Goal: Information Seeking & Learning: Understand process/instructions

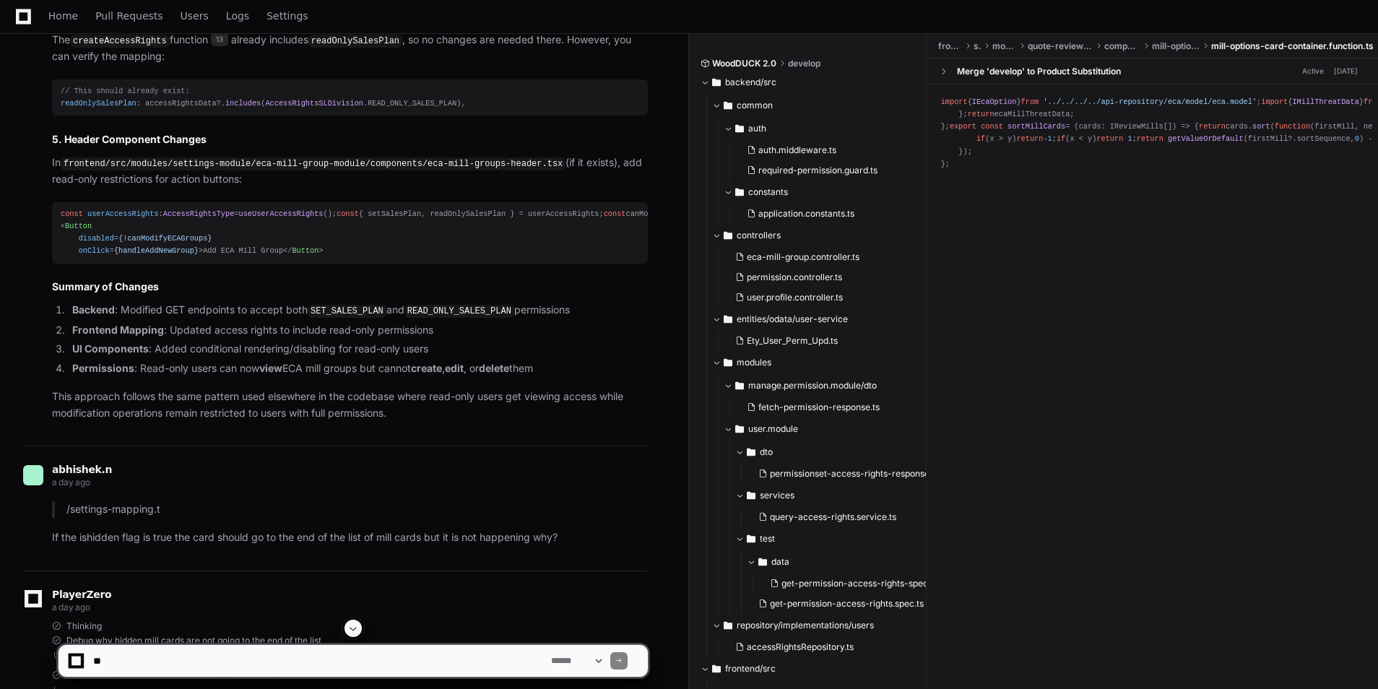
scroll to position [9577, 0]
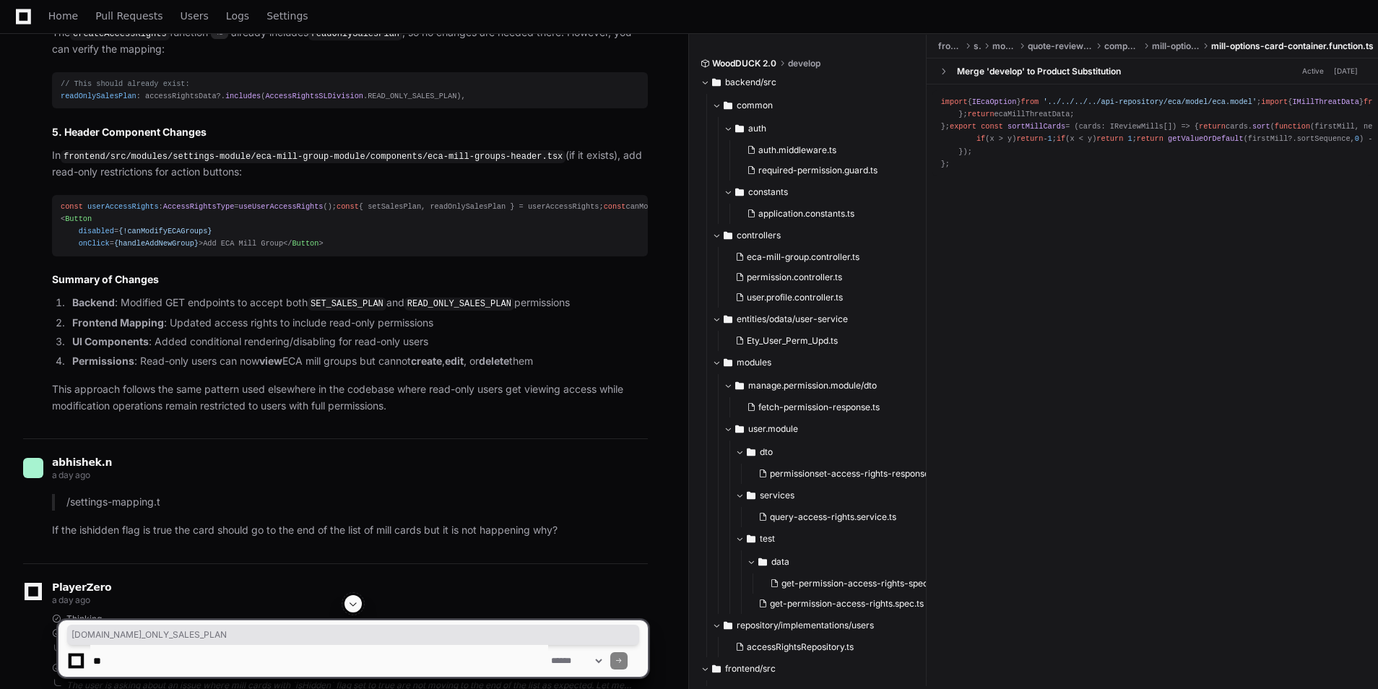
drag, startPoint x: 269, startPoint y: 273, endPoint x: 88, endPoint y: 273, distance: 181.3
copy div "AccessRightsSLDivision . READ_ONLY_SALES_PLAN"
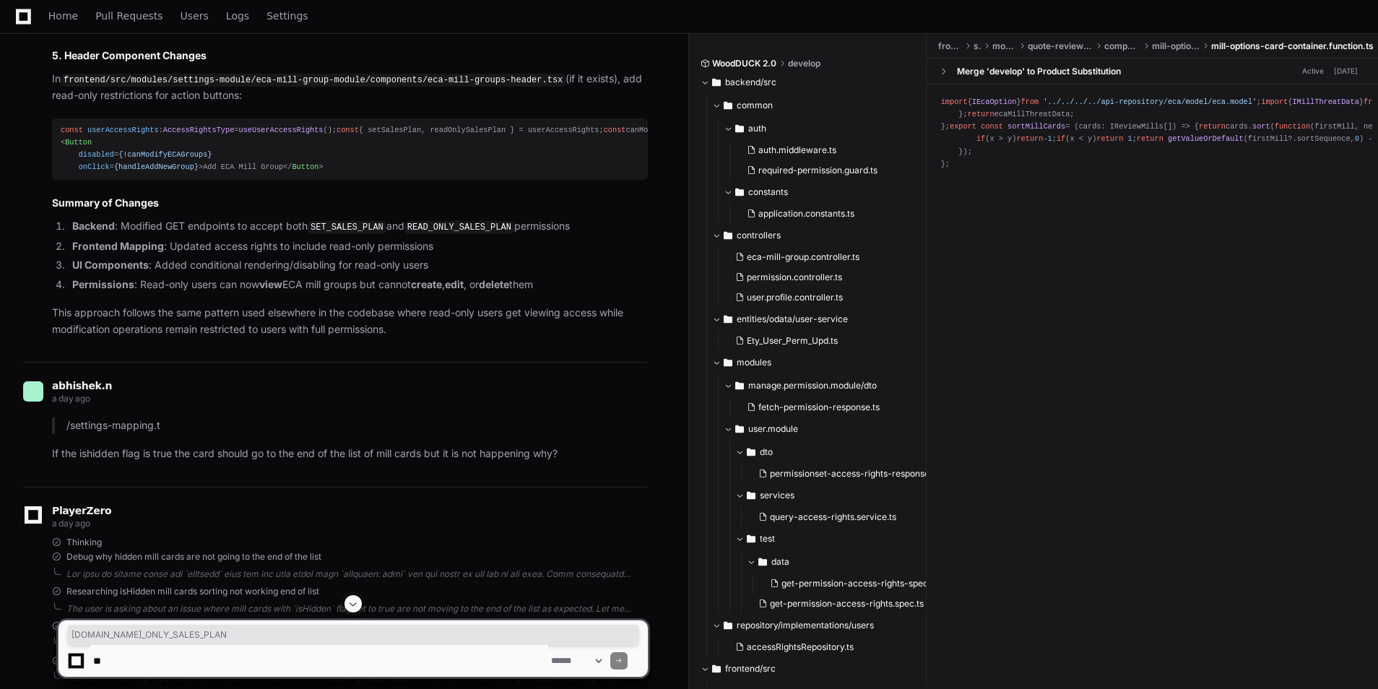
scroll to position [9770, 0]
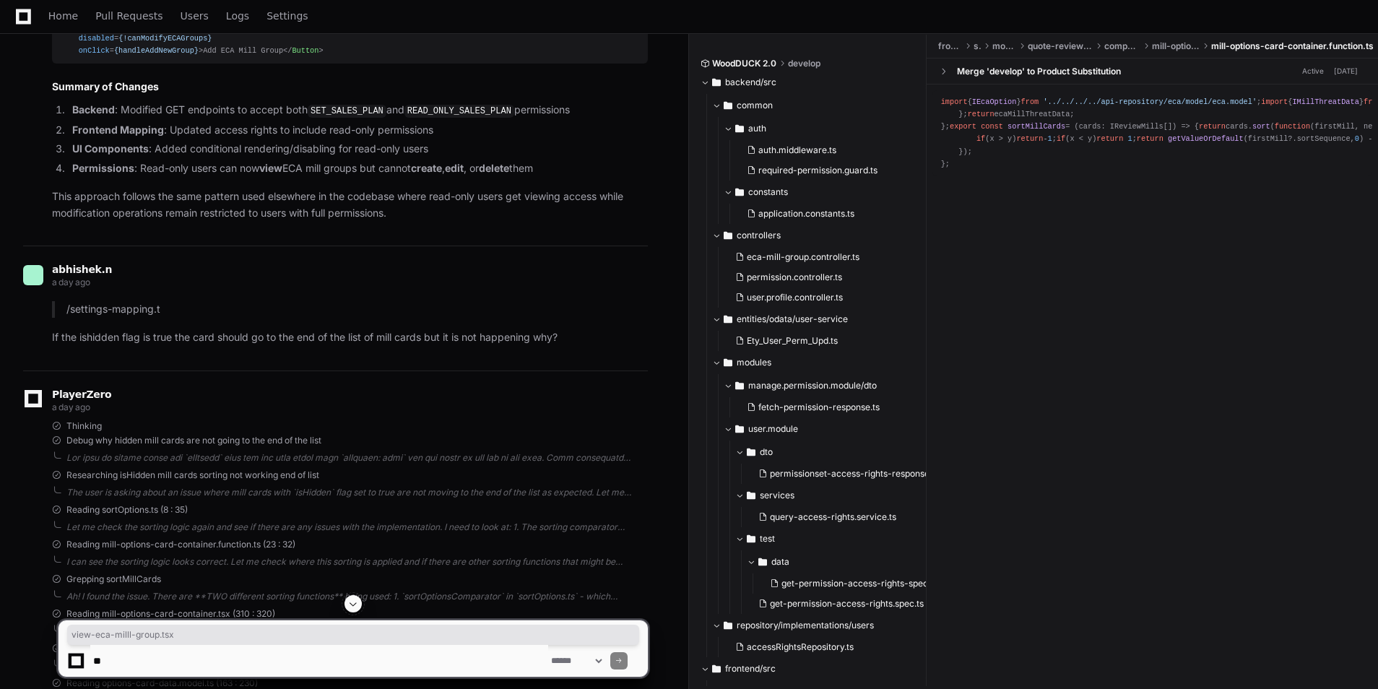
drag, startPoint x: 397, startPoint y: 264, endPoint x: 509, endPoint y: 269, distance: 112.8
copy code "view-eca-milll-group.tsx"
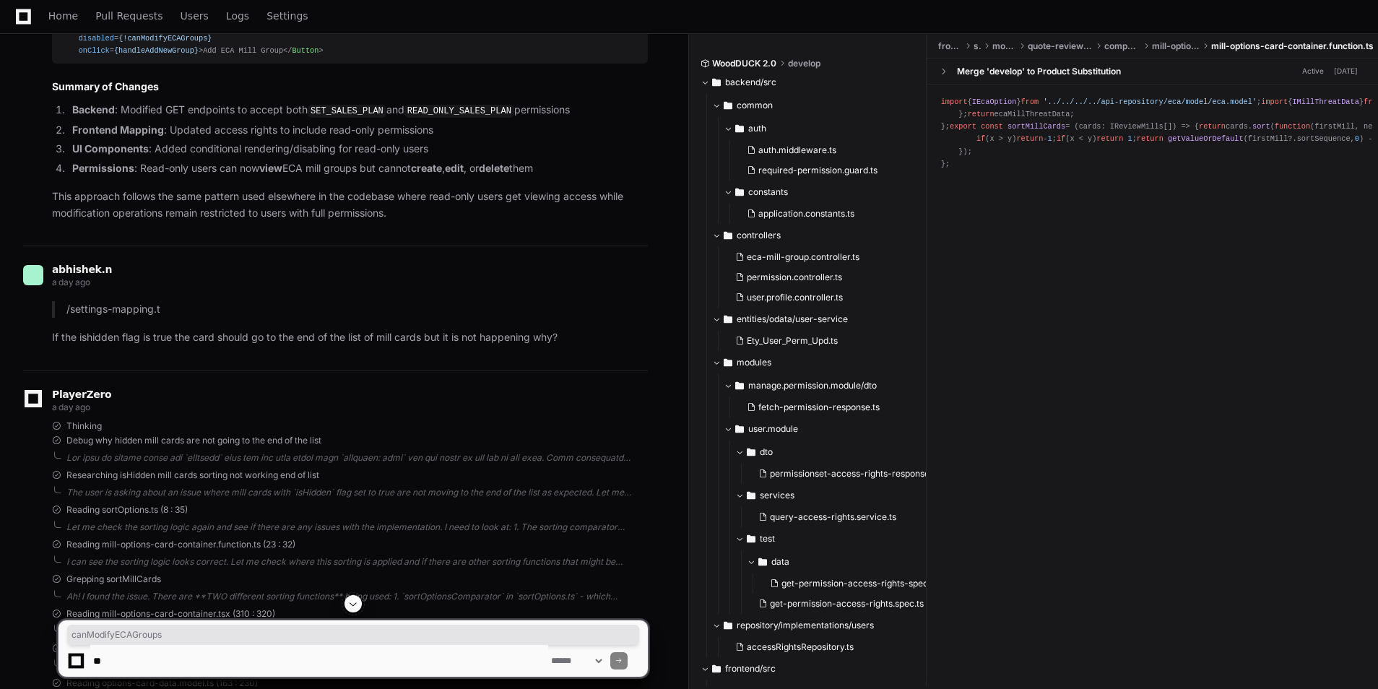
copy div "canModifyECAGroups"
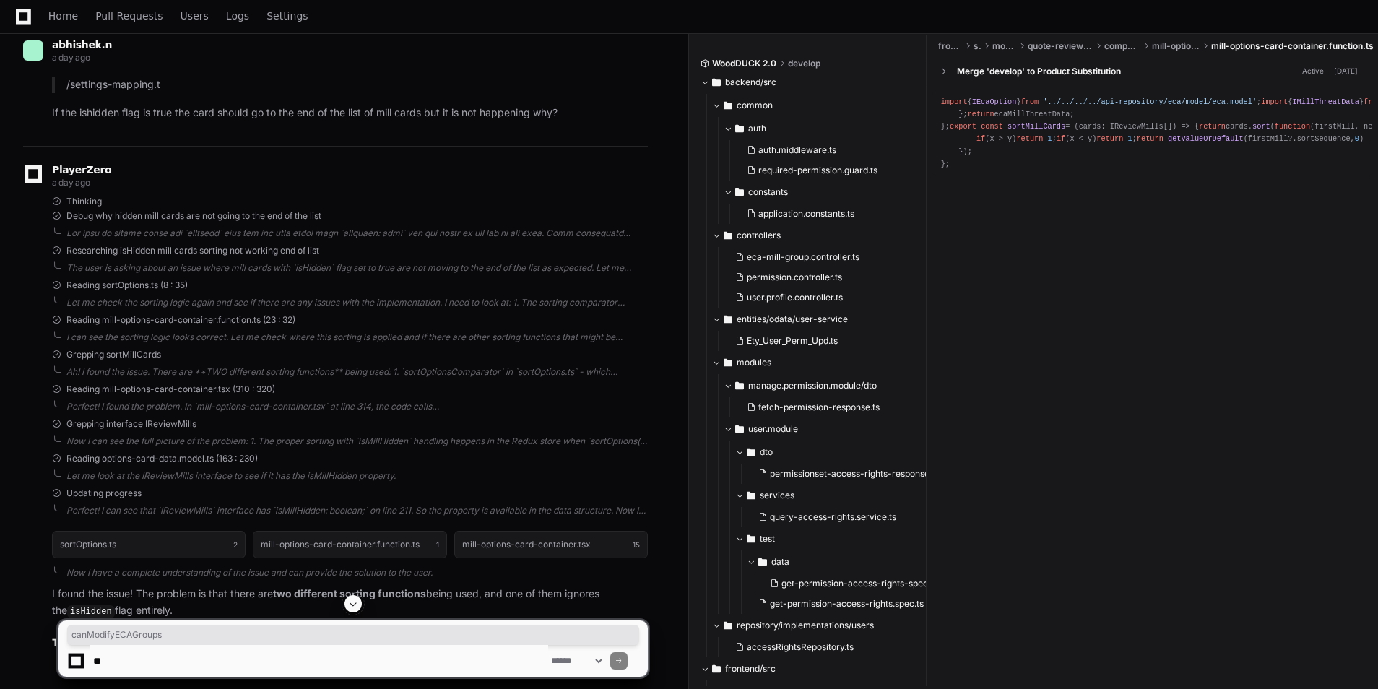
scroll to position [9963, 0]
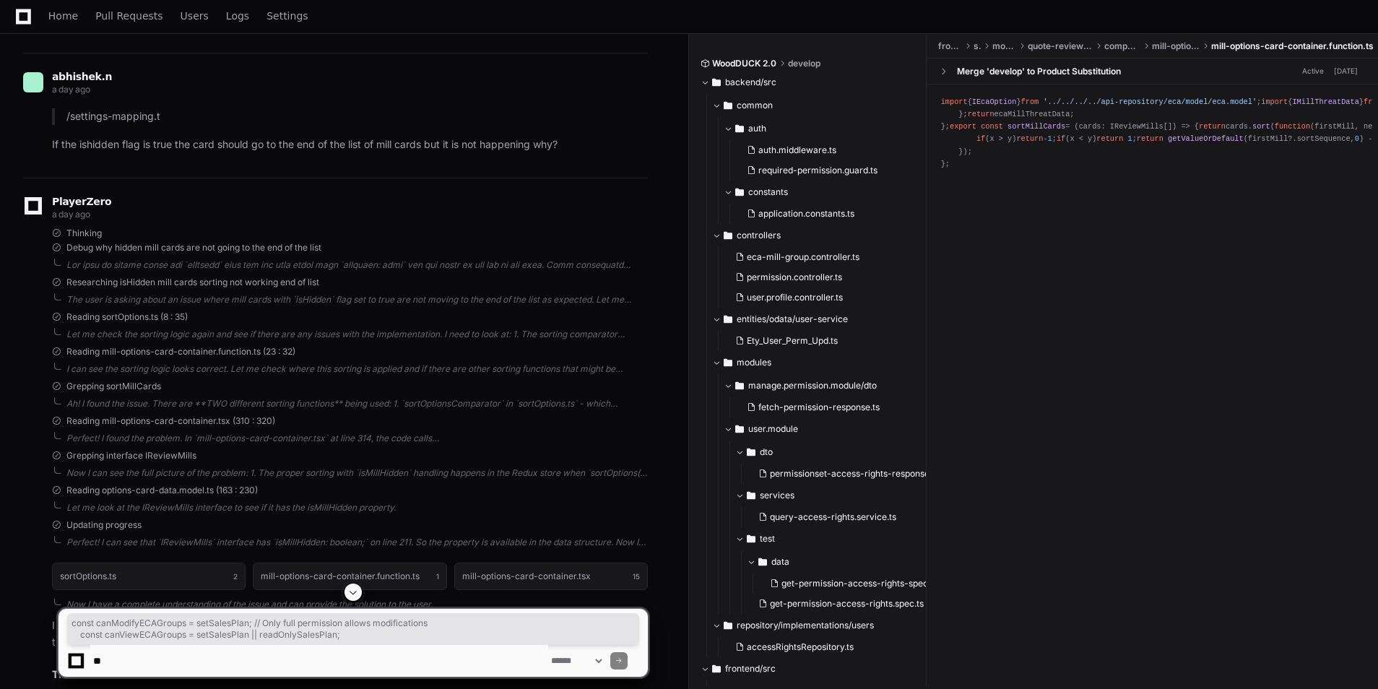
drag, startPoint x: 321, startPoint y: 198, endPoint x: 73, endPoint y: 185, distance: 248.1
drag, startPoint x: 463, startPoint y: 196, endPoint x: 62, endPoint y: 186, distance: 401.1
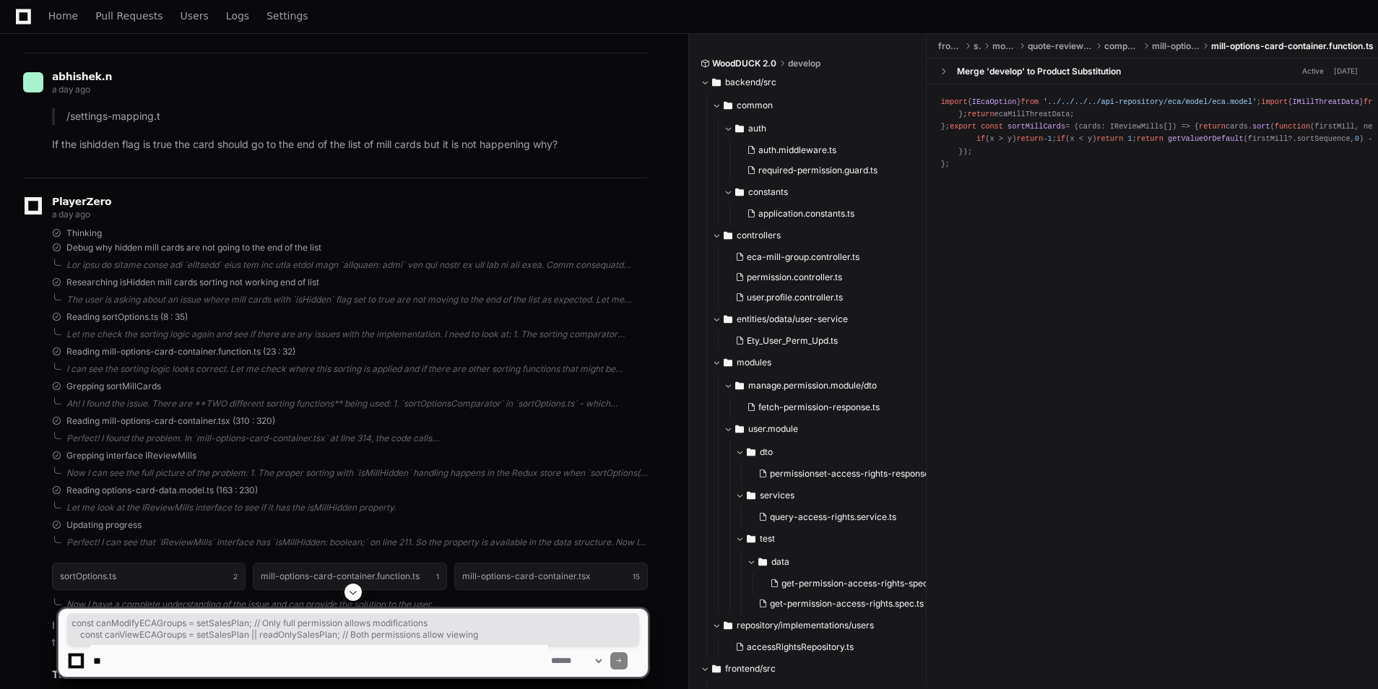
copy div "const canModifyECAGroups = setSalesPlan; // Only full permission allows modific…"
drag, startPoint x: 77, startPoint y: 131, endPoint x: 332, endPoint y: 148, distance: 256.3
copy div "const userAccessRights : AccessRightsType = useUserAccessRights (); const { set…"
drag, startPoint x: 424, startPoint y: 195, endPoint x: 67, endPoint y: 183, distance: 357.0
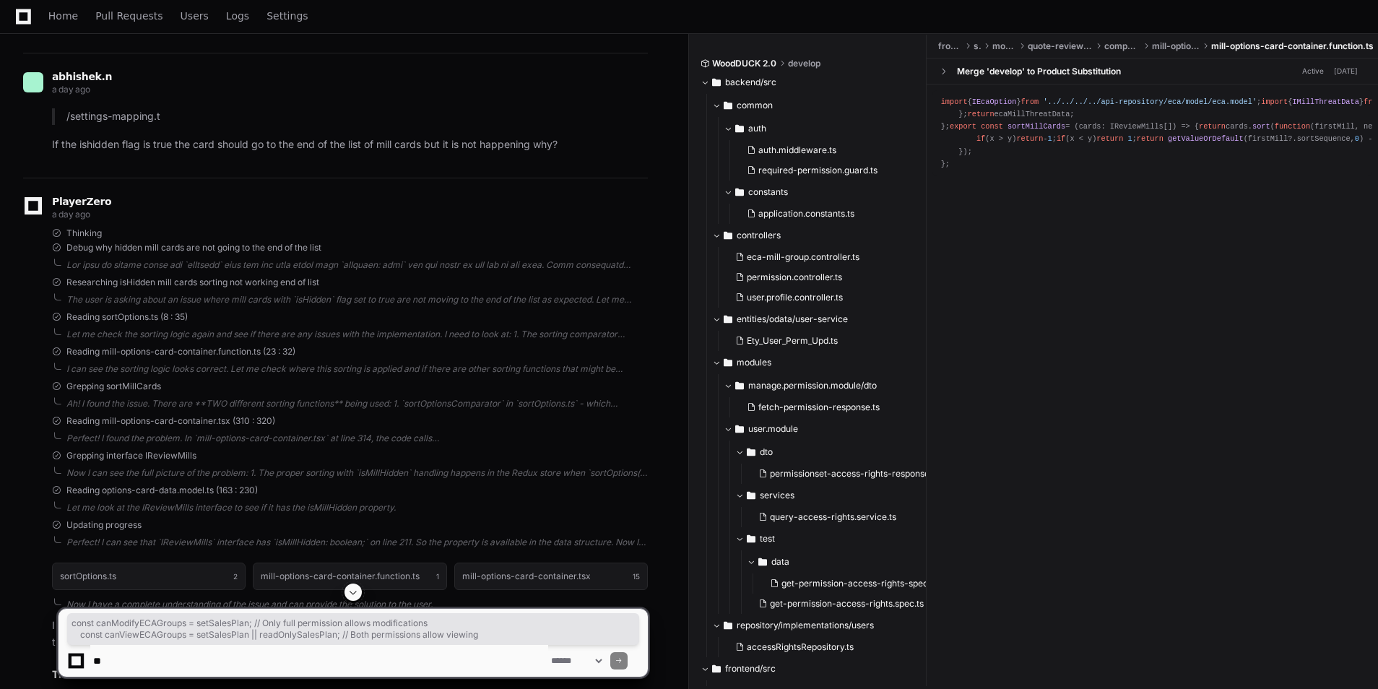
copy div "const canModifyECAGroups = setSalesPlan; // Only full permission allows modific…"
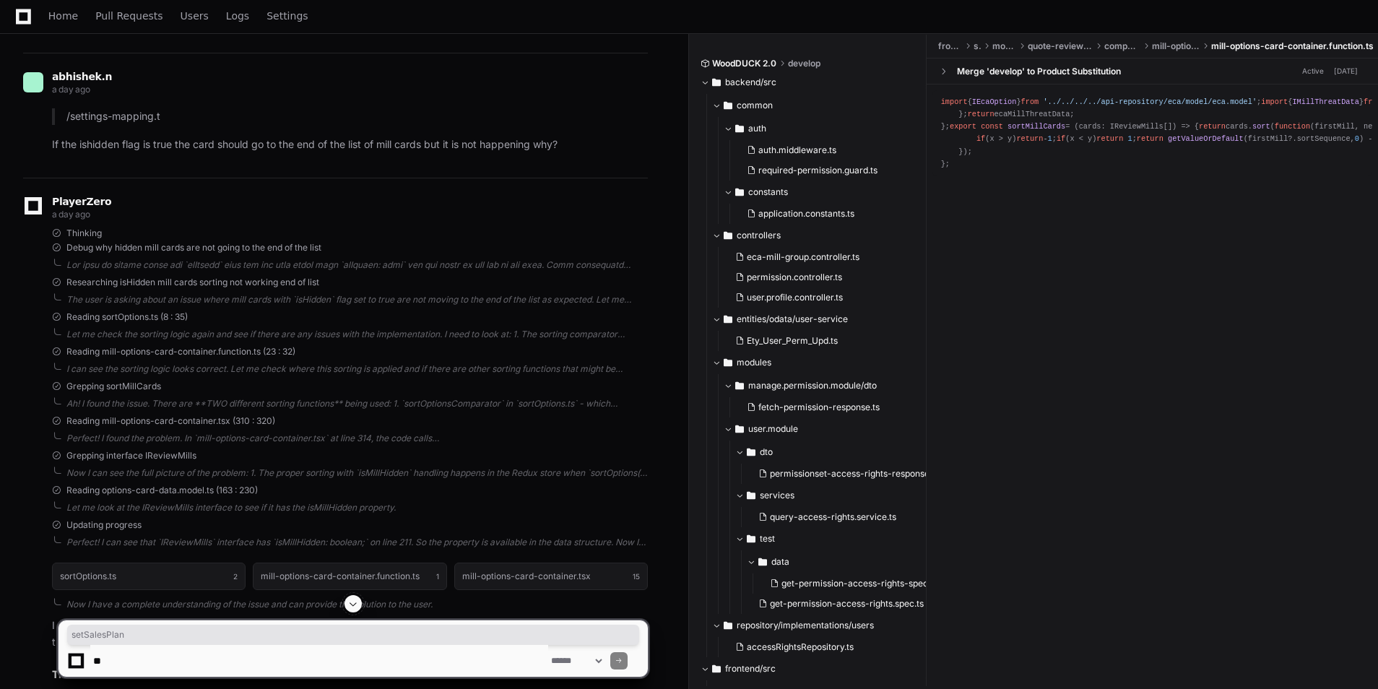
copy div "setSalesPlan"
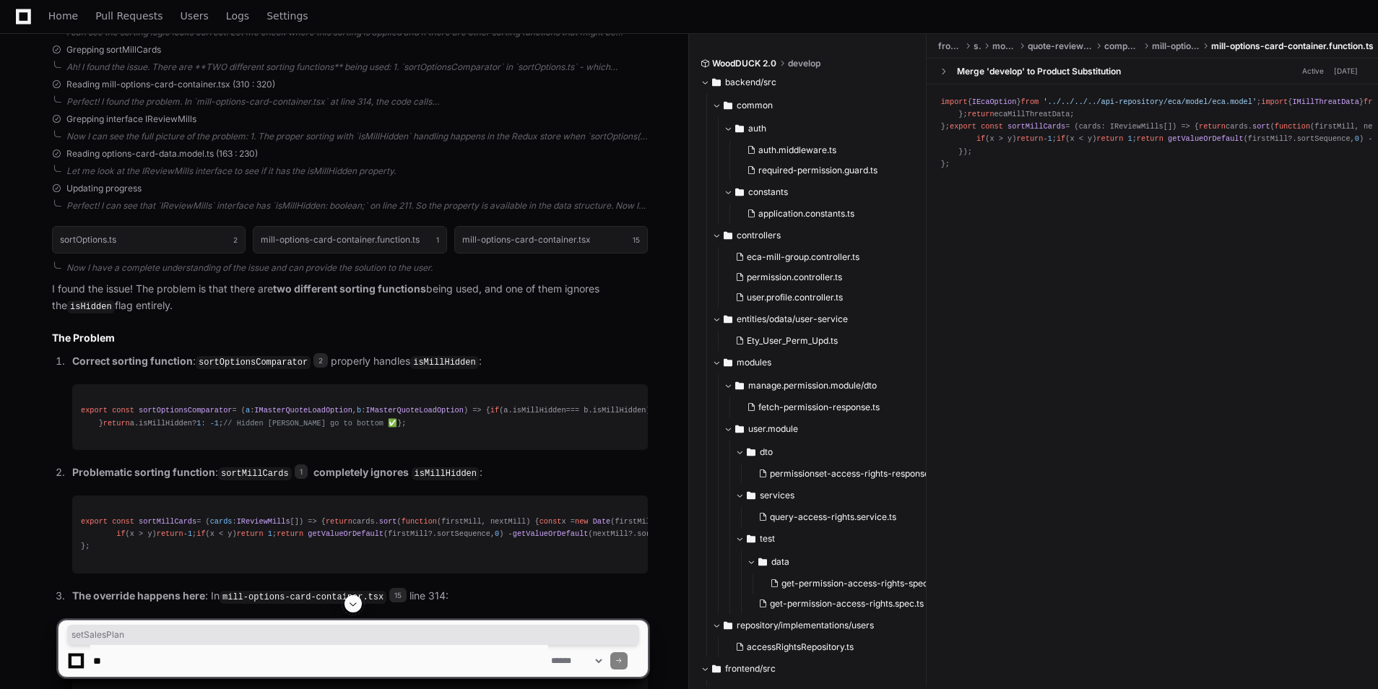
scroll to position [10348, 0]
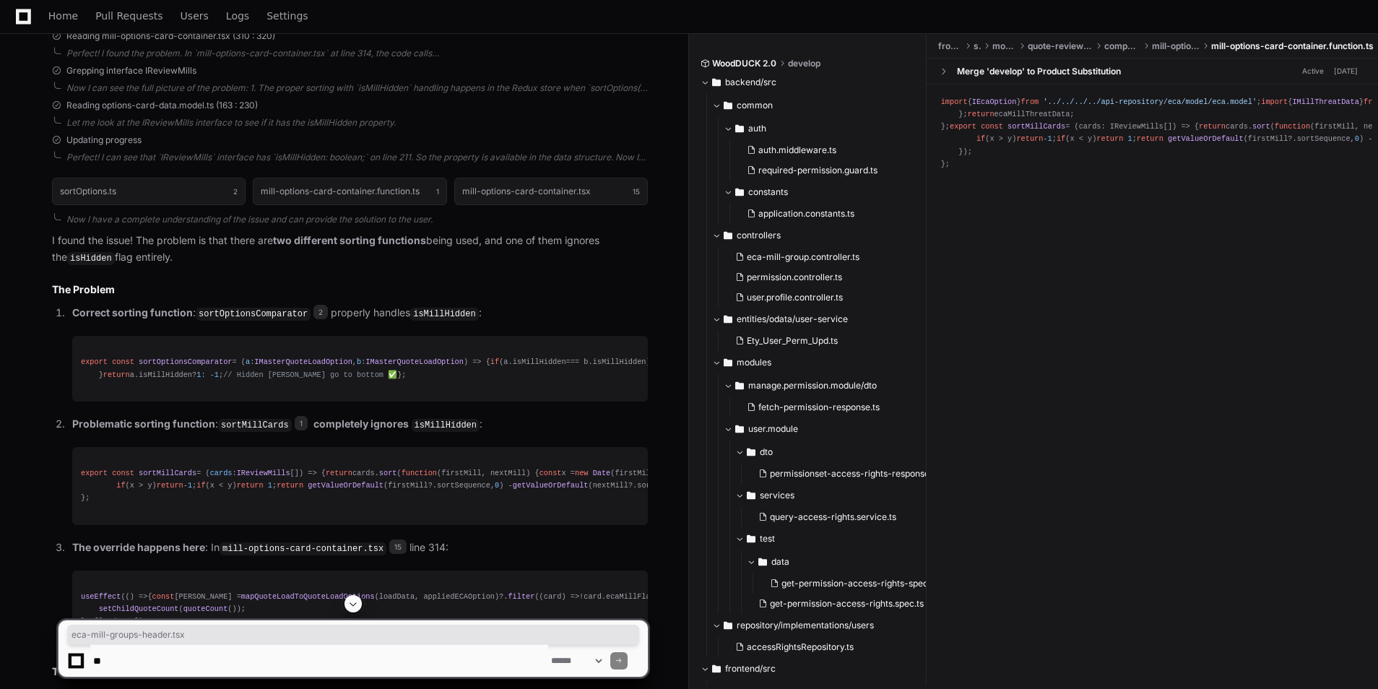
drag, startPoint x: 399, startPoint y: 277, endPoint x: 524, endPoint y: 282, distance: 124.4
copy code "eca-mill-groups-header.tsx"
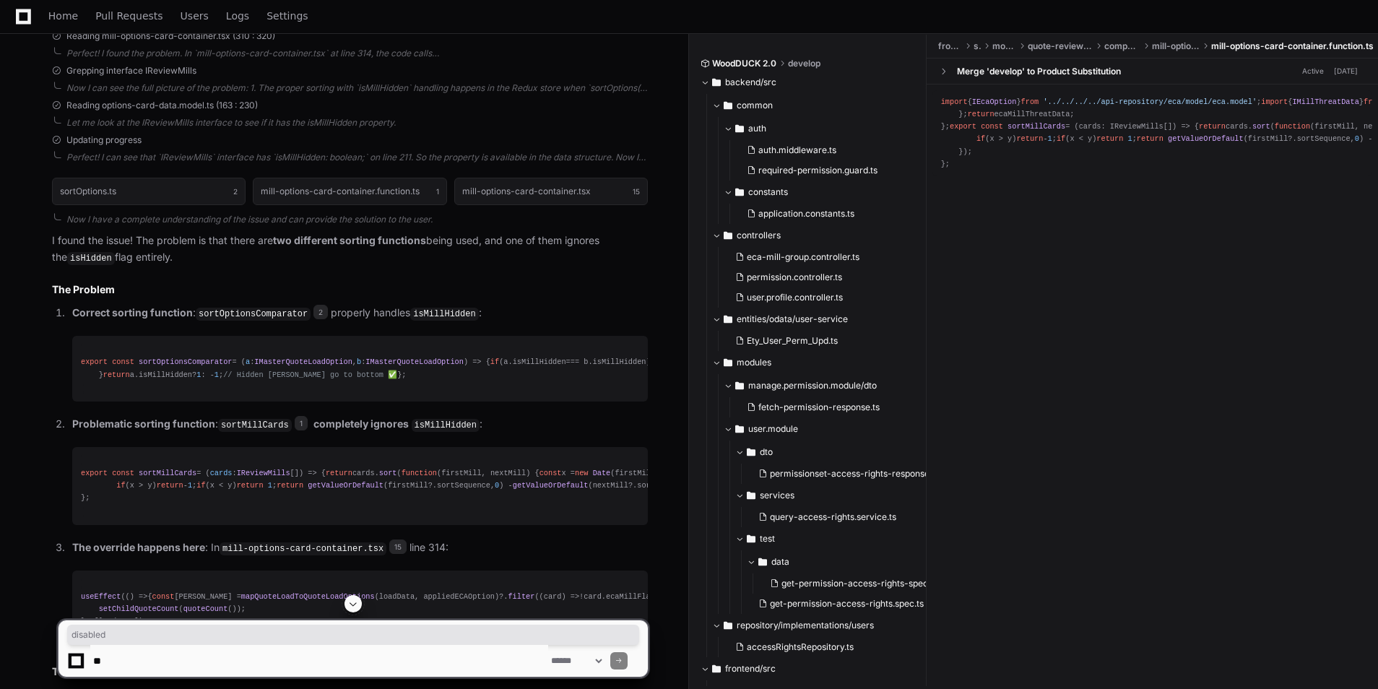
copy span "disabled"
drag, startPoint x: 401, startPoint y: 277, endPoint x: 522, endPoint y: 280, distance: 121.4
copy code "eca-mill-groups-header.tsx"
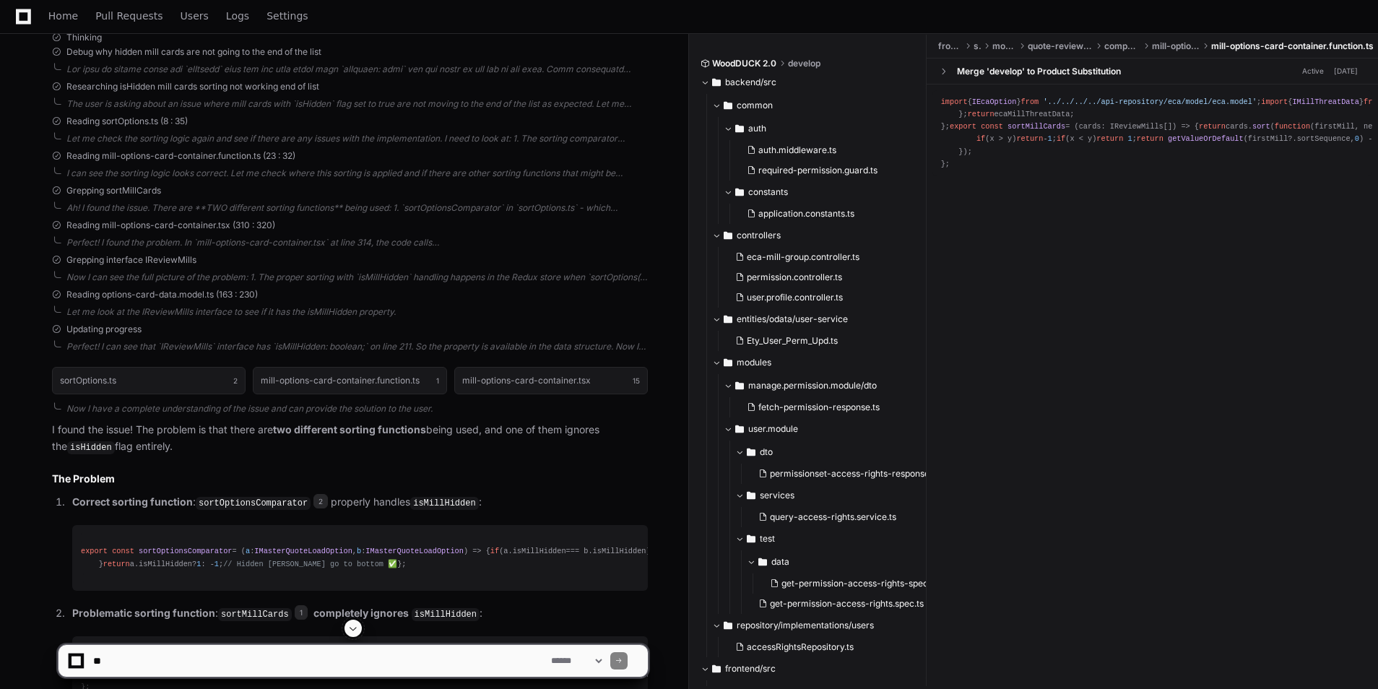
scroll to position [10444, 0]
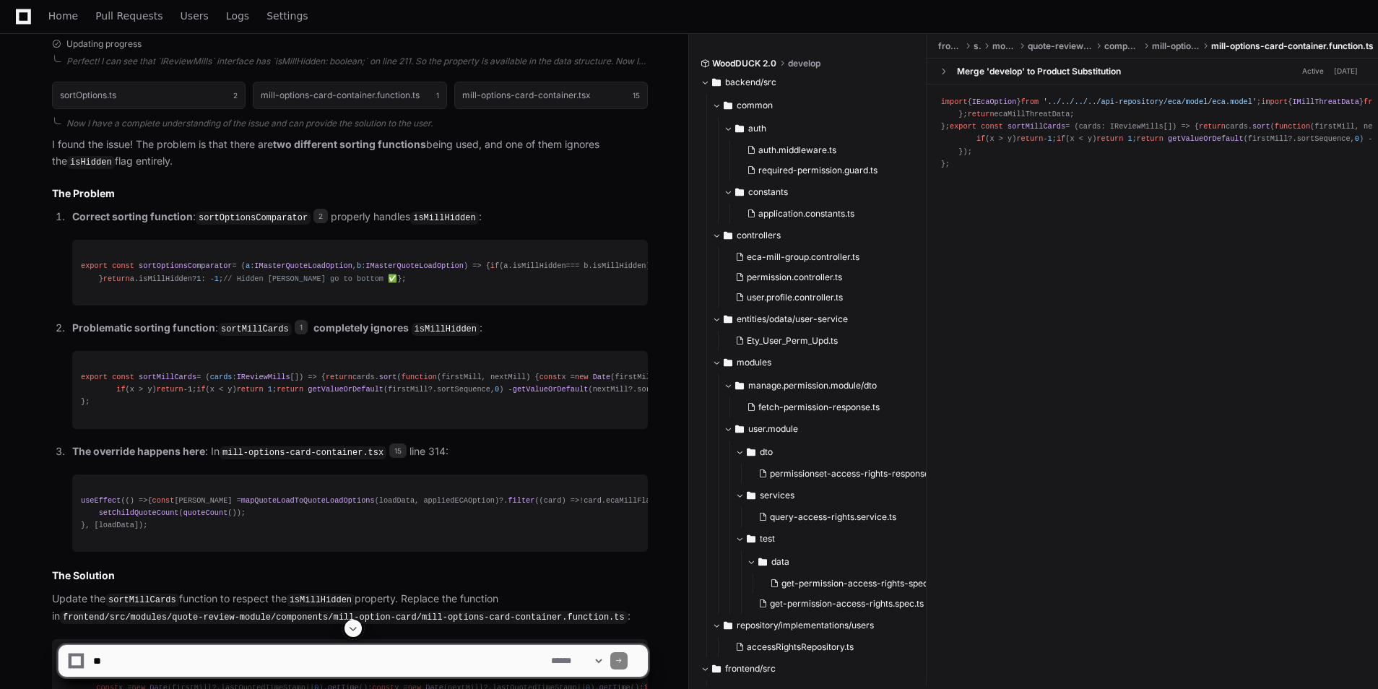
click at [128, 665] on textarea at bounding box center [319, 661] width 458 height 32
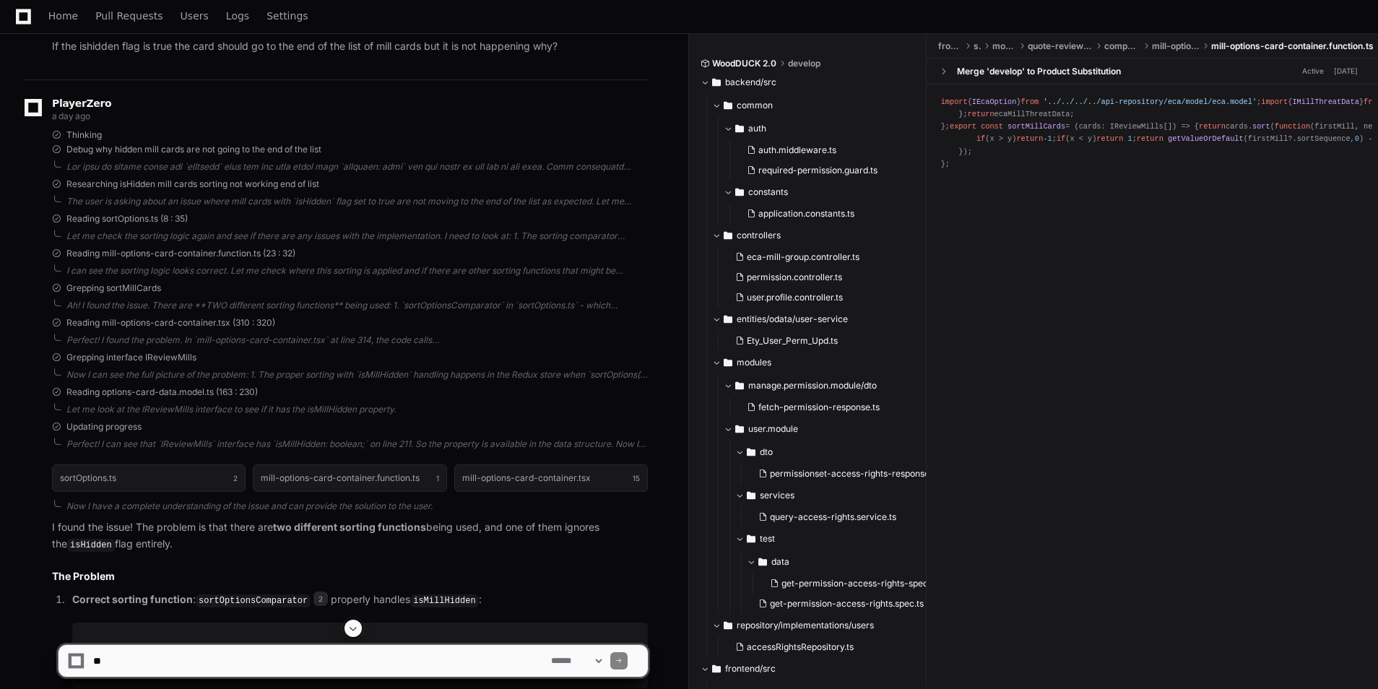
scroll to position [10059, 0]
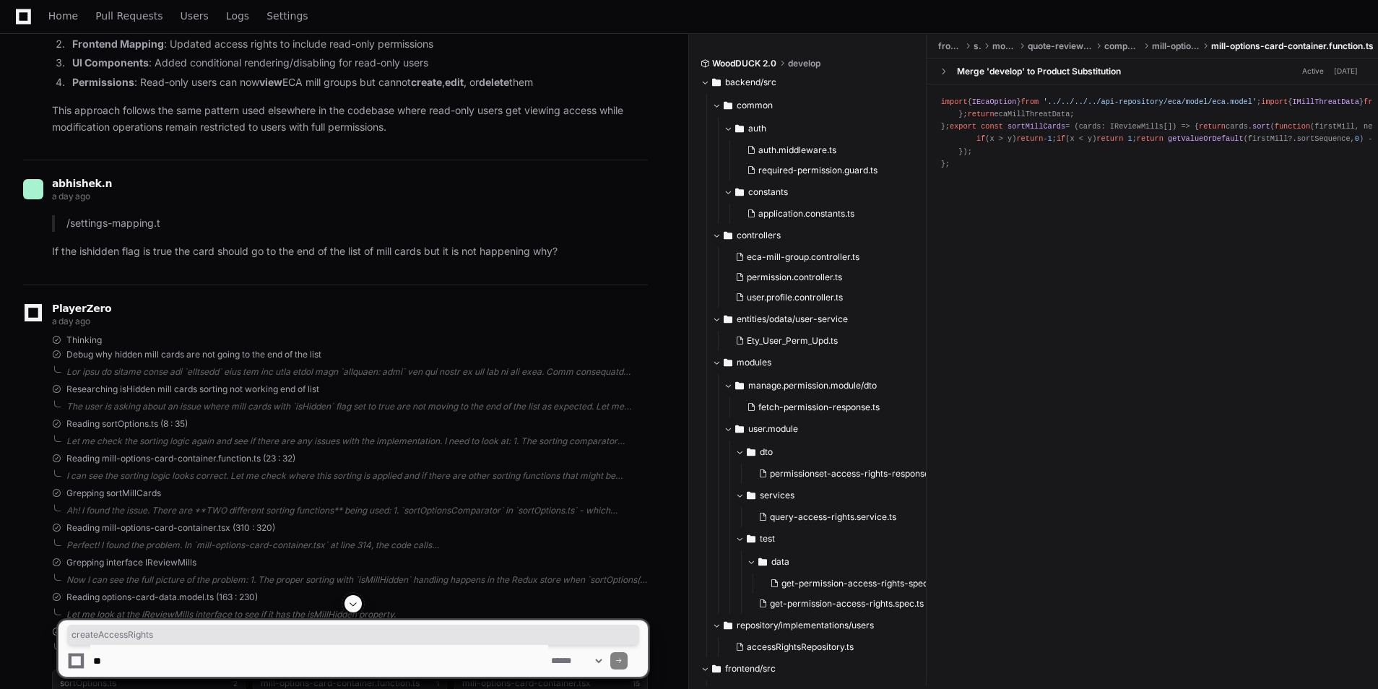
scroll to position [9866, 0]
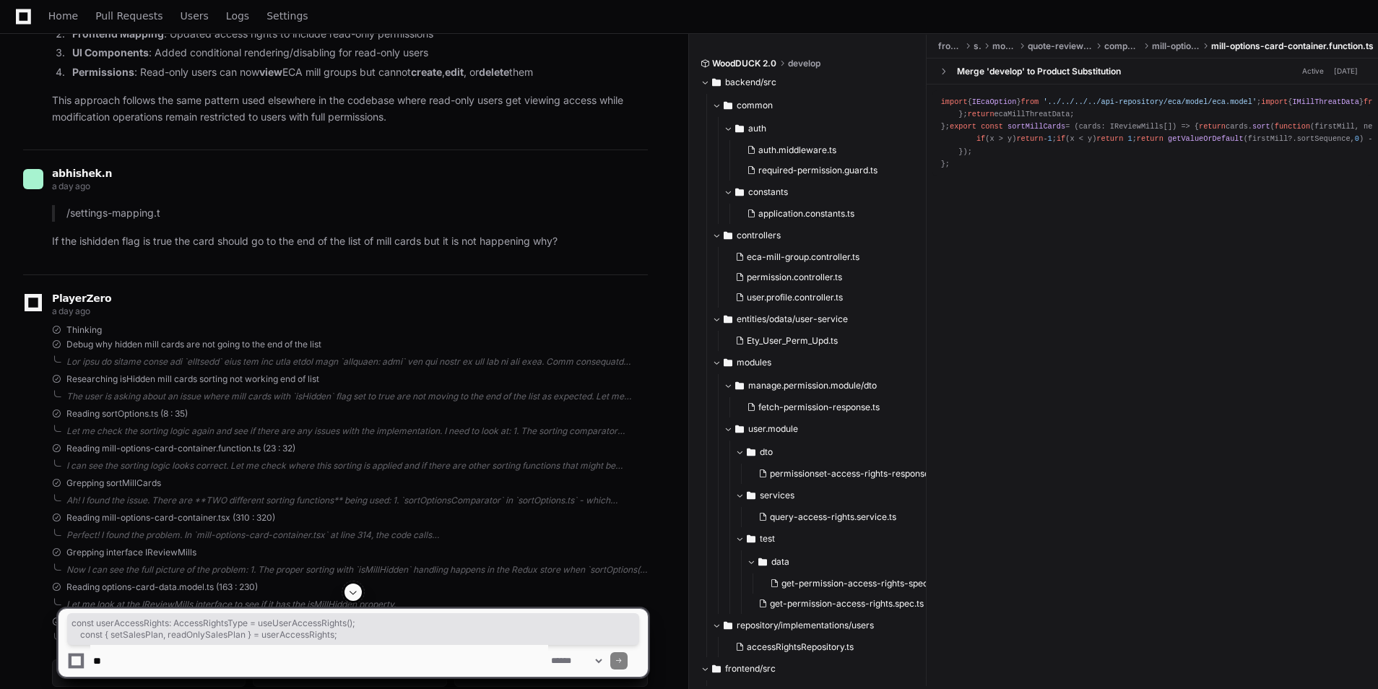
drag, startPoint x: 326, startPoint y: 244, endPoint x: 76, endPoint y: 234, distance: 250.1
drag, startPoint x: 465, startPoint y: 293, endPoint x: 74, endPoint y: 282, distance: 390.9
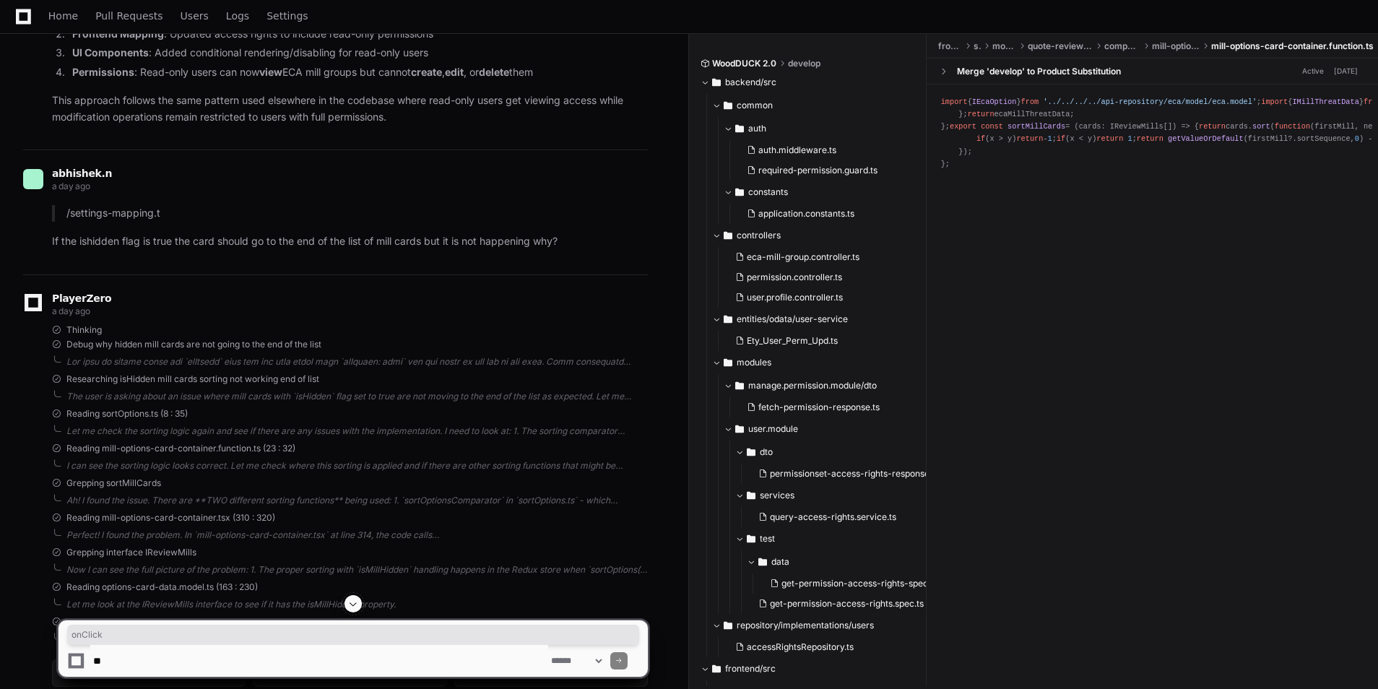
drag, startPoint x: 267, startPoint y: 439, endPoint x: 178, endPoint y: 439, distance: 88.1
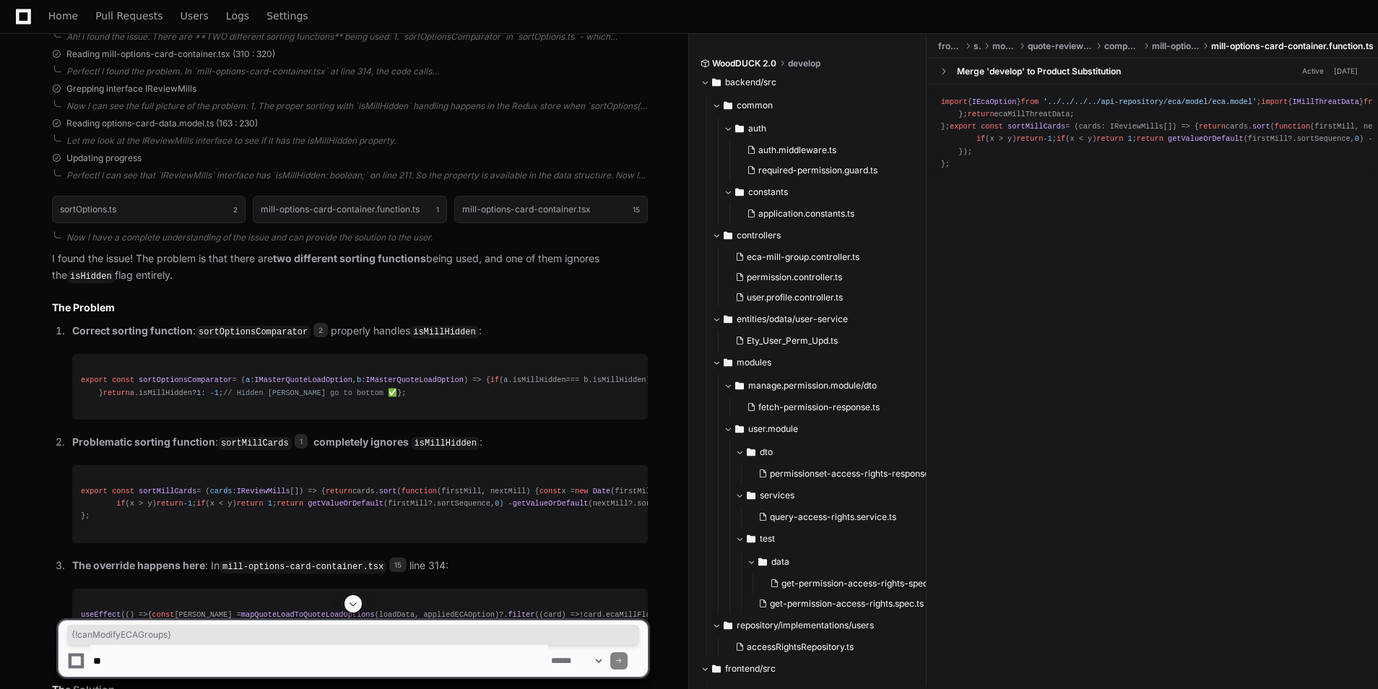
scroll to position [10444, 0]
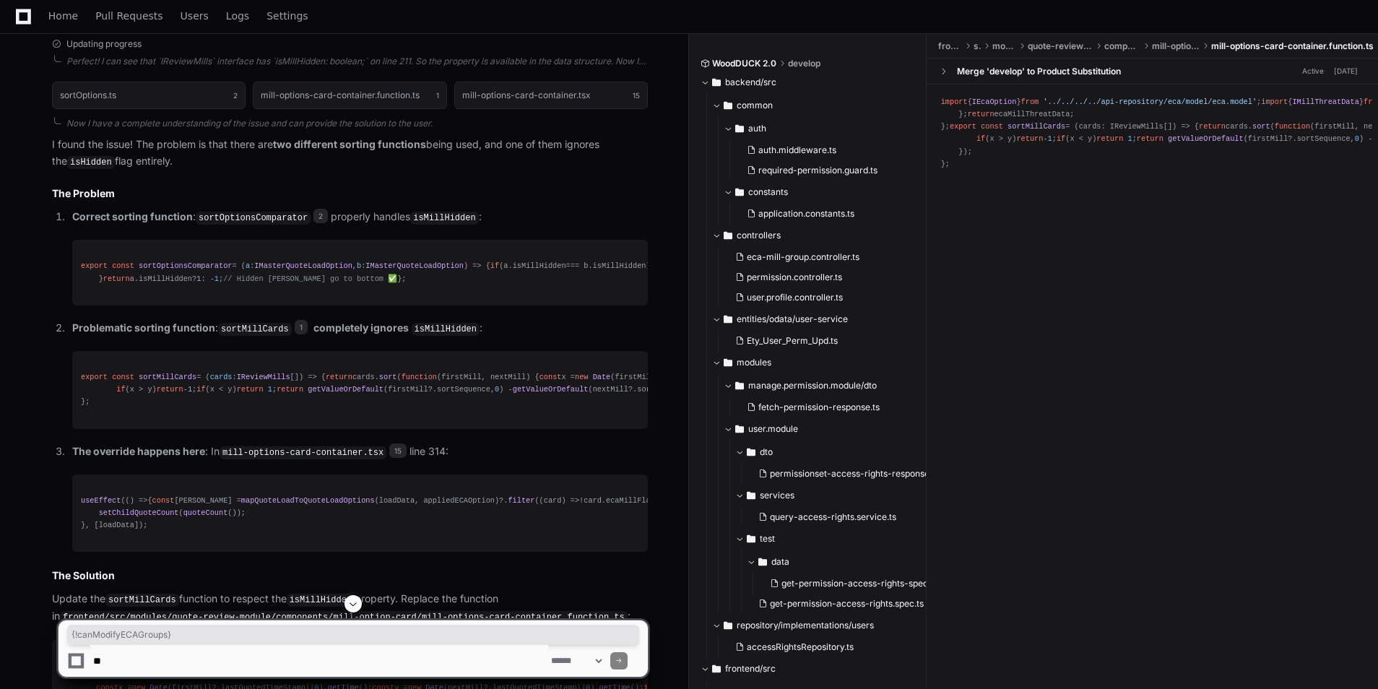
drag, startPoint x: 204, startPoint y: 303, endPoint x: 75, endPoint y: 303, distance: 129.3
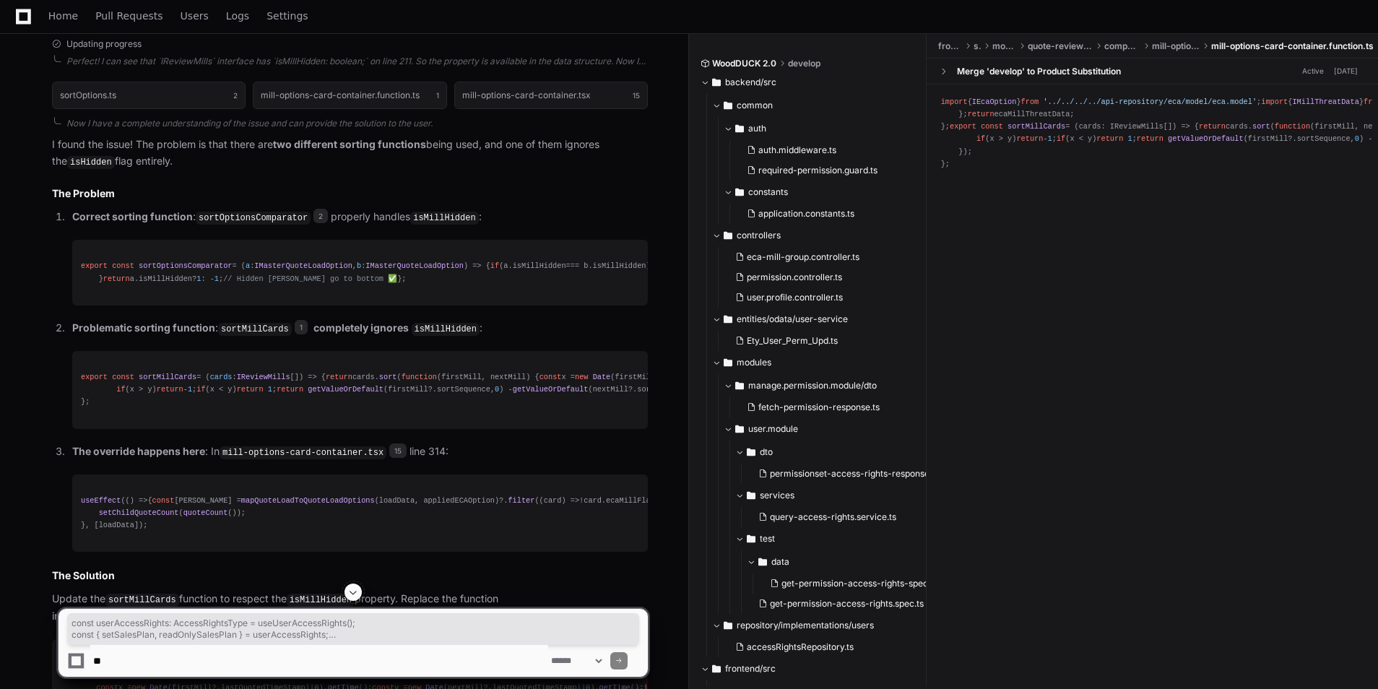
drag, startPoint x: 236, startPoint y: 257, endPoint x: 51, endPoint y: 228, distance: 187.9
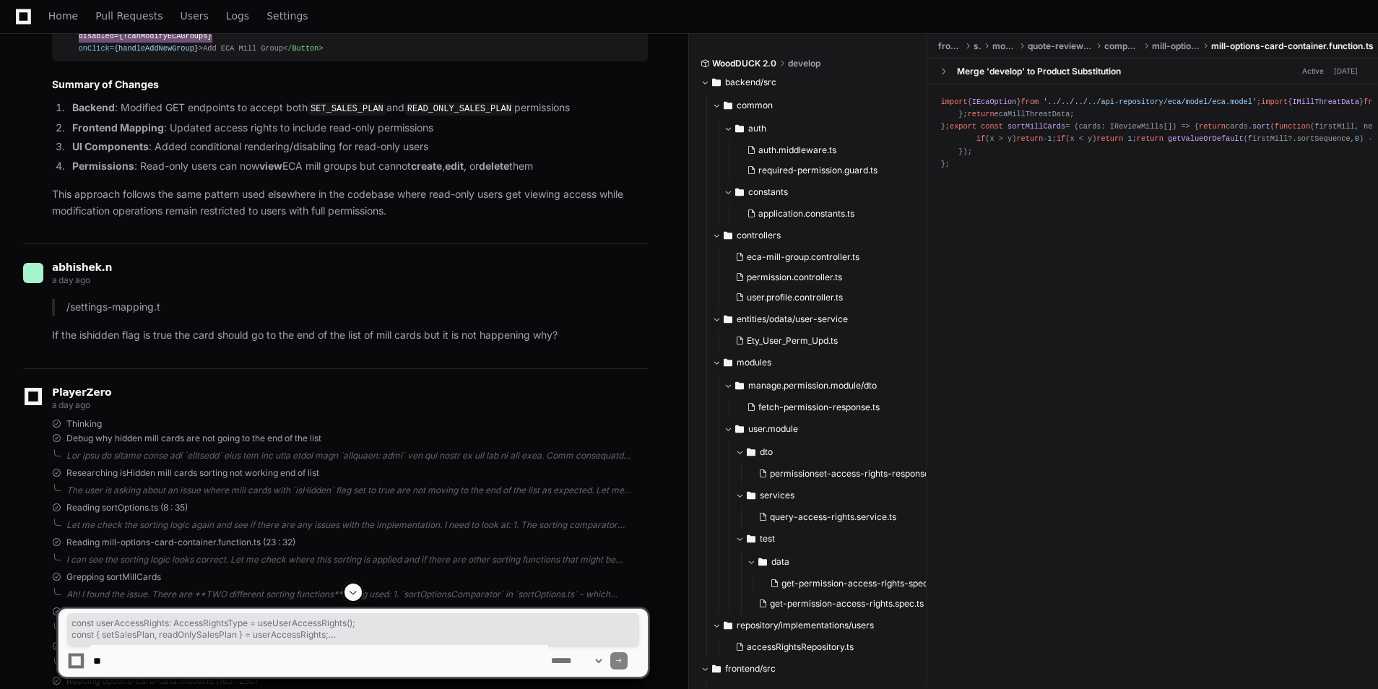
scroll to position [9770, 0]
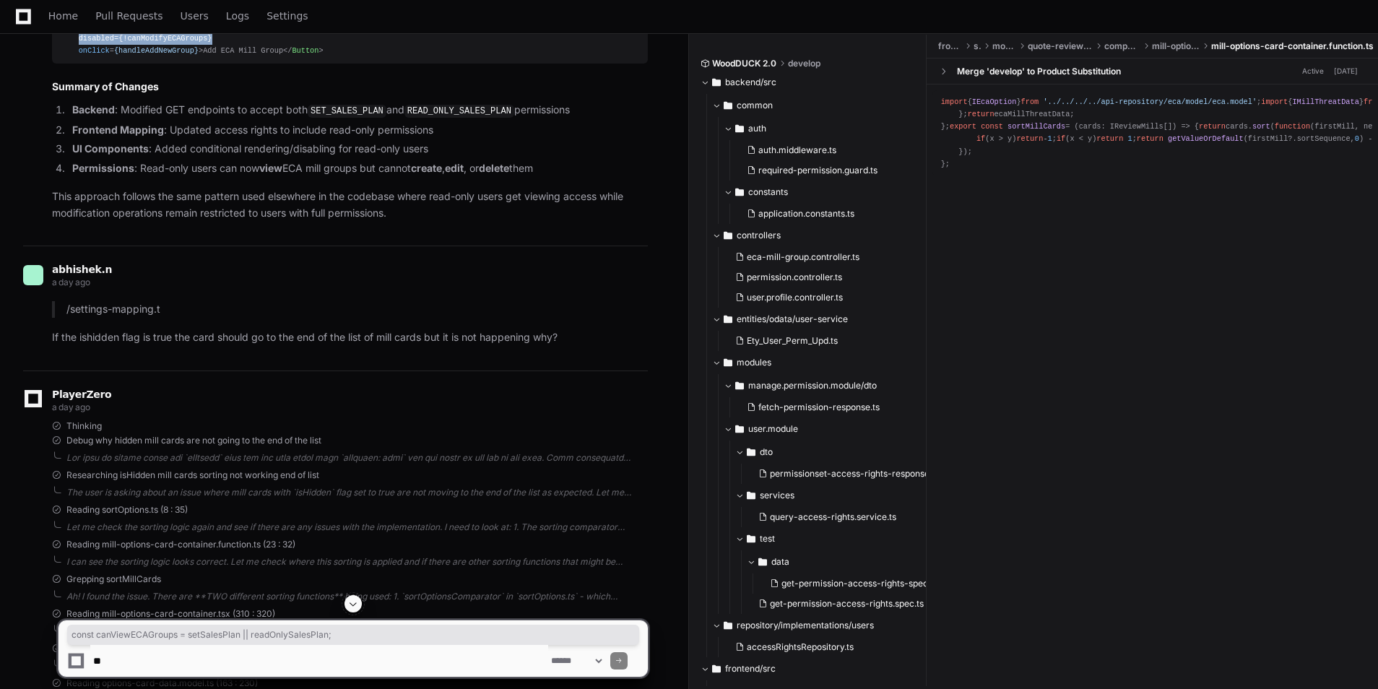
drag, startPoint x: 322, startPoint y: 391, endPoint x: 73, endPoint y: 394, distance: 249.2
